Goal: Task Accomplishment & Management: Complete application form

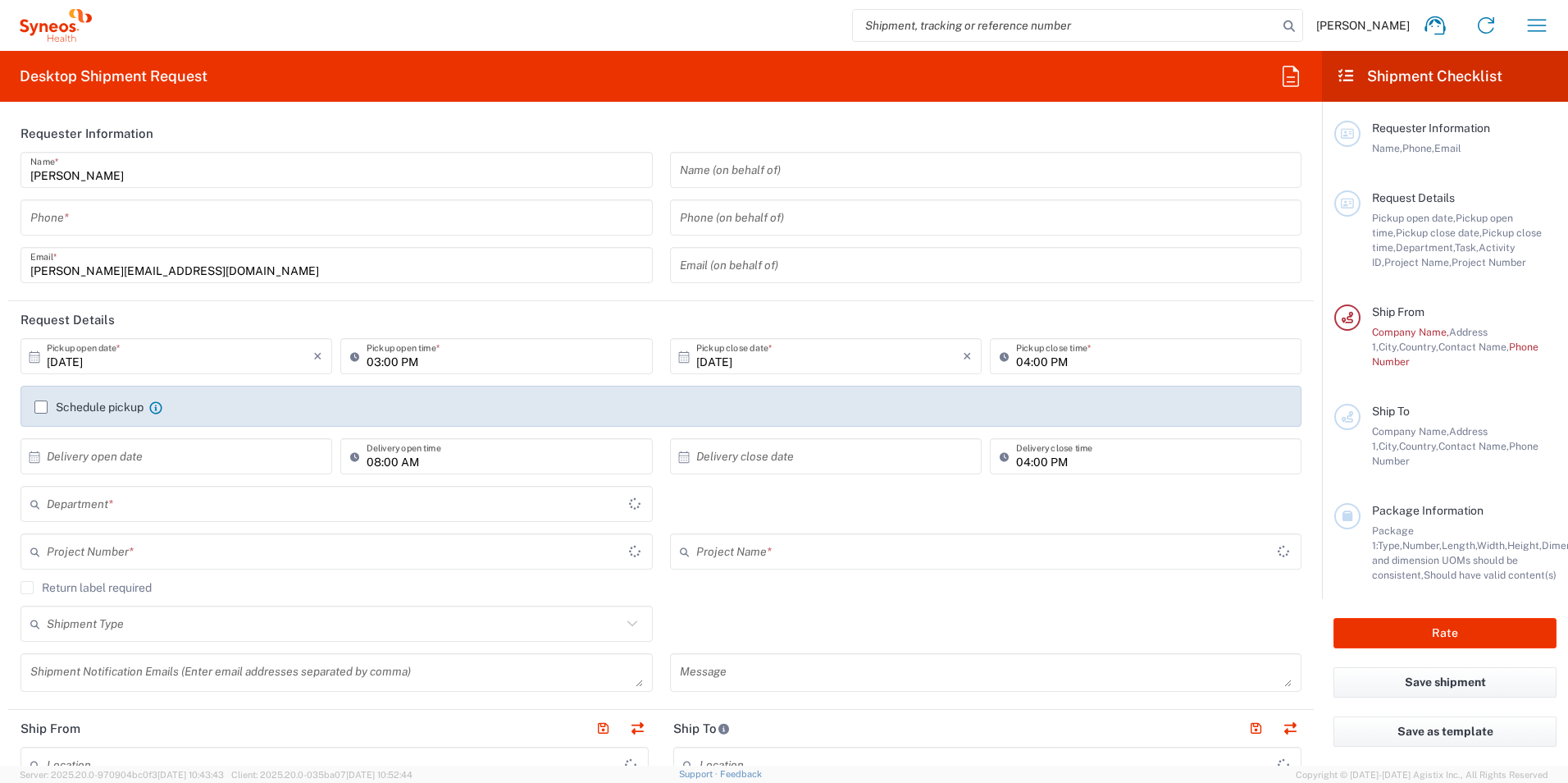
type input "3190"
type input "[GEOGRAPHIC_DATA]"
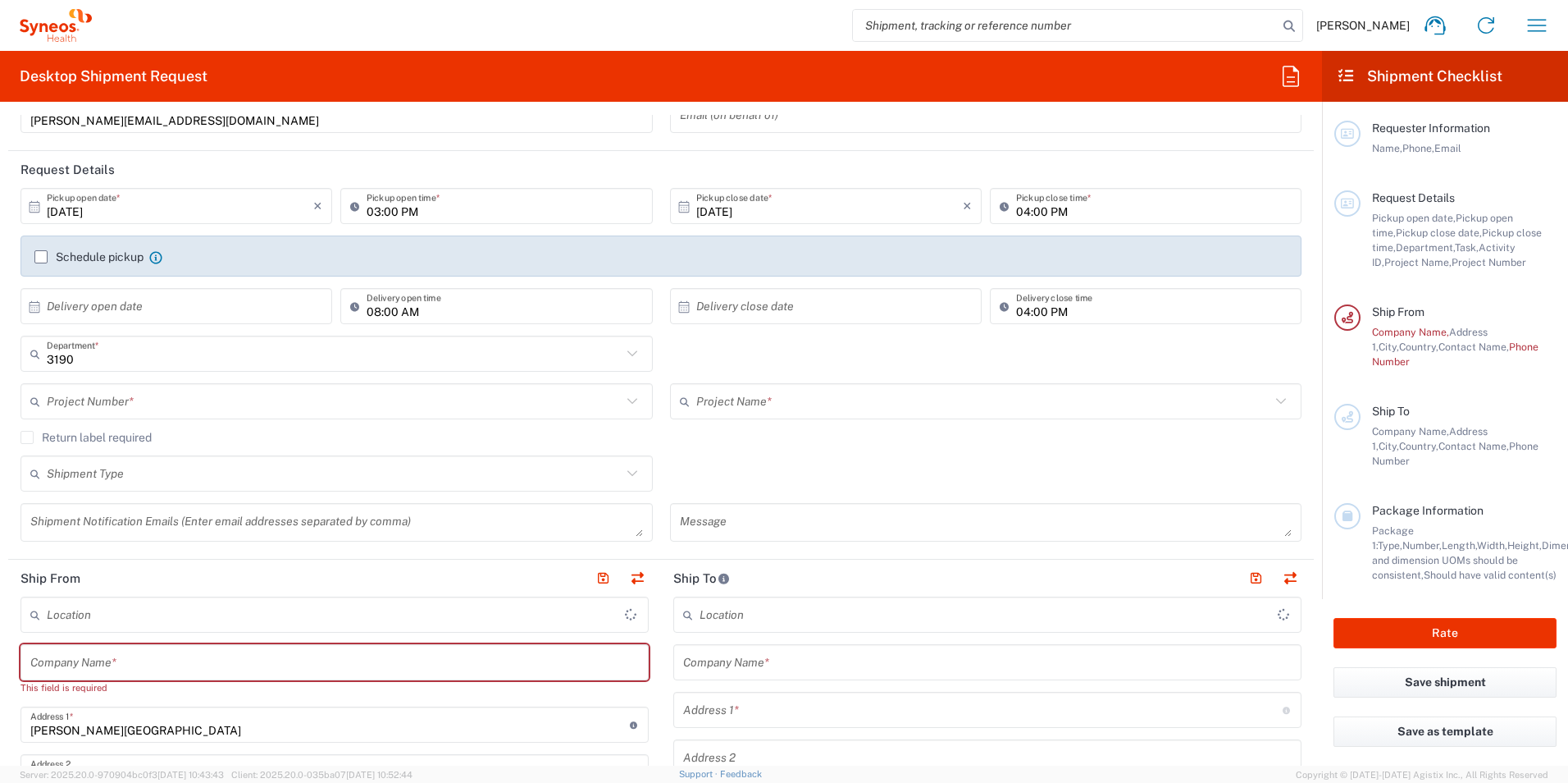
scroll to position [164, 0]
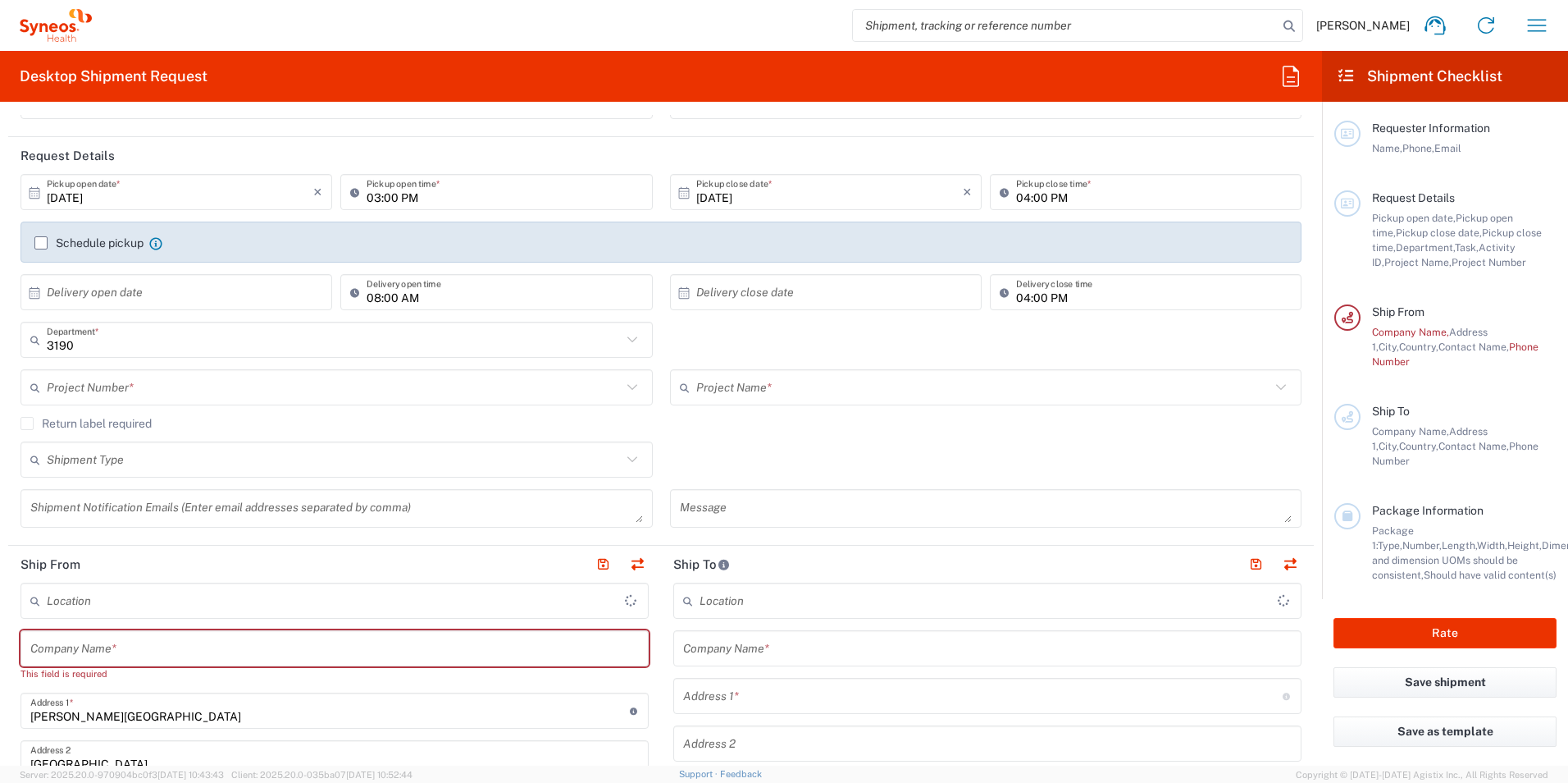
click at [400, 392] on input "text" at bounding box center [334, 387] width 575 height 28
type input "[PERSON_NAME] Research Group Ltd-Macclesfield [GEOGRAPHIC_DATA]"
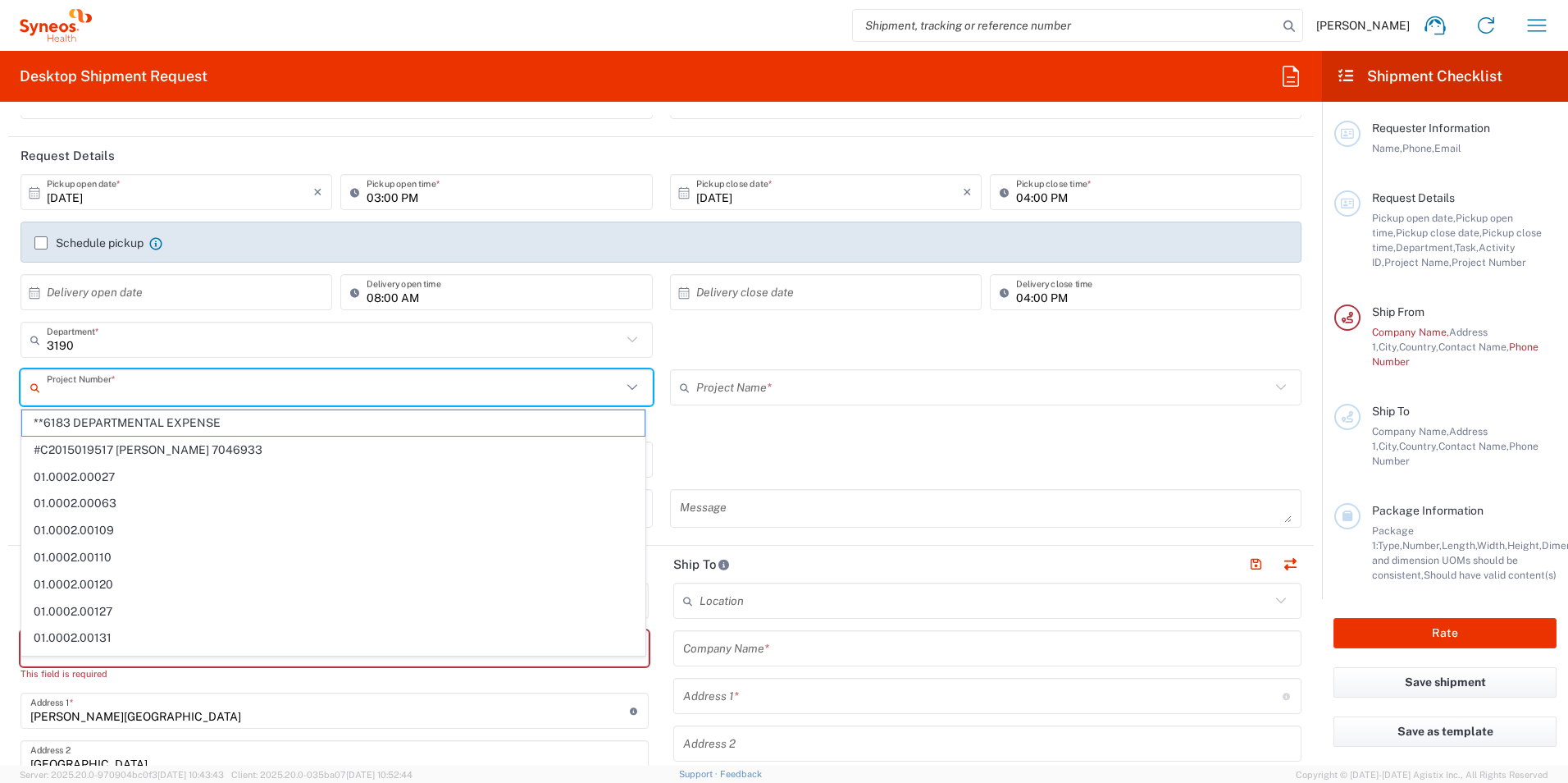
click at [841, 453] on div "Shipment Type Batch Regular" at bounding box center [661, 465] width 1299 height 47
